Goal: Navigation & Orientation: Find specific page/section

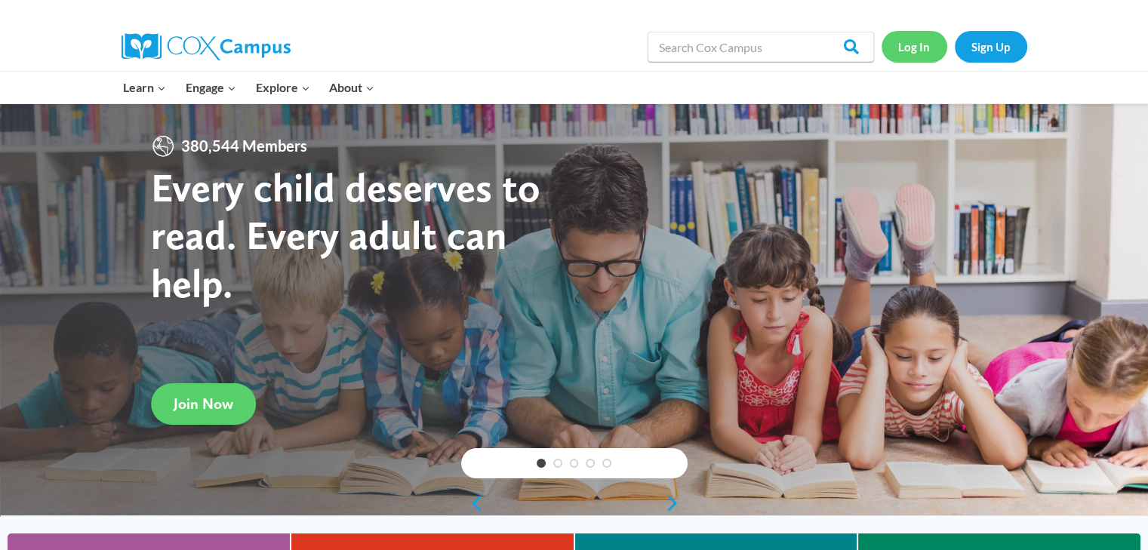
click at [927, 49] on link "Log In" at bounding box center [915, 46] width 66 height 31
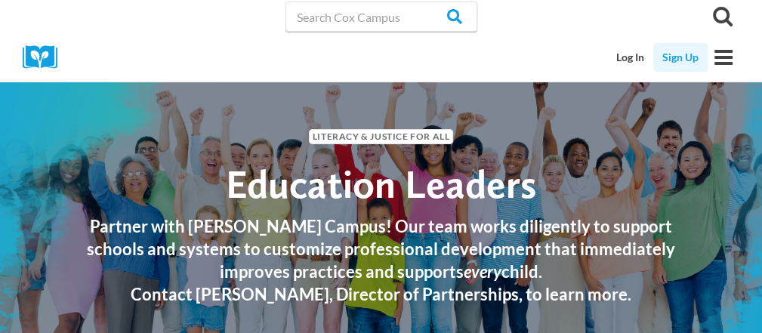
click at [690, 57] on link "Sign Up" at bounding box center [680, 57] width 54 height 29
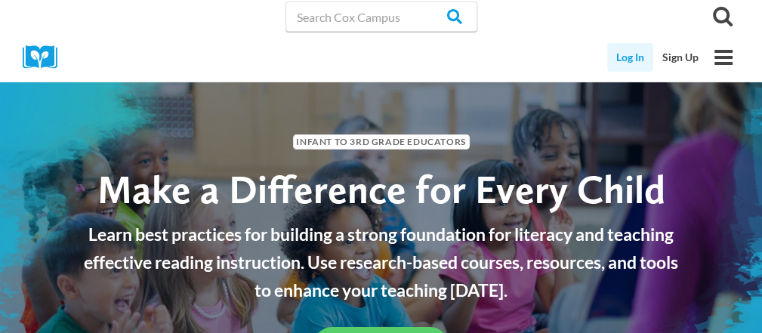
click at [636, 54] on link "Log In" at bounding box center [630, 57] width 46 height 29
click at [672, 58] on link "Sign Up" at bounding box center [680, 57] width 54 height 29
